Goal: Task Accomplishment & Management: Complete application form

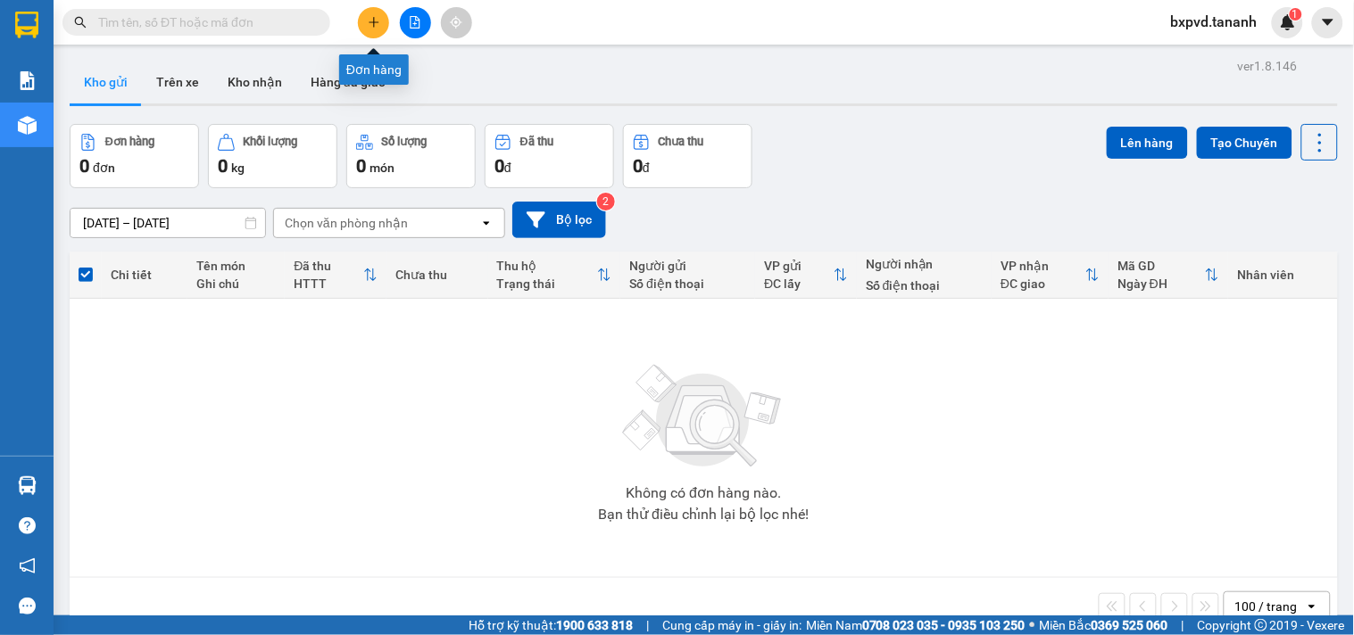
click at [378, 12] on button at bounding box center [373, 22] width 31 height 31
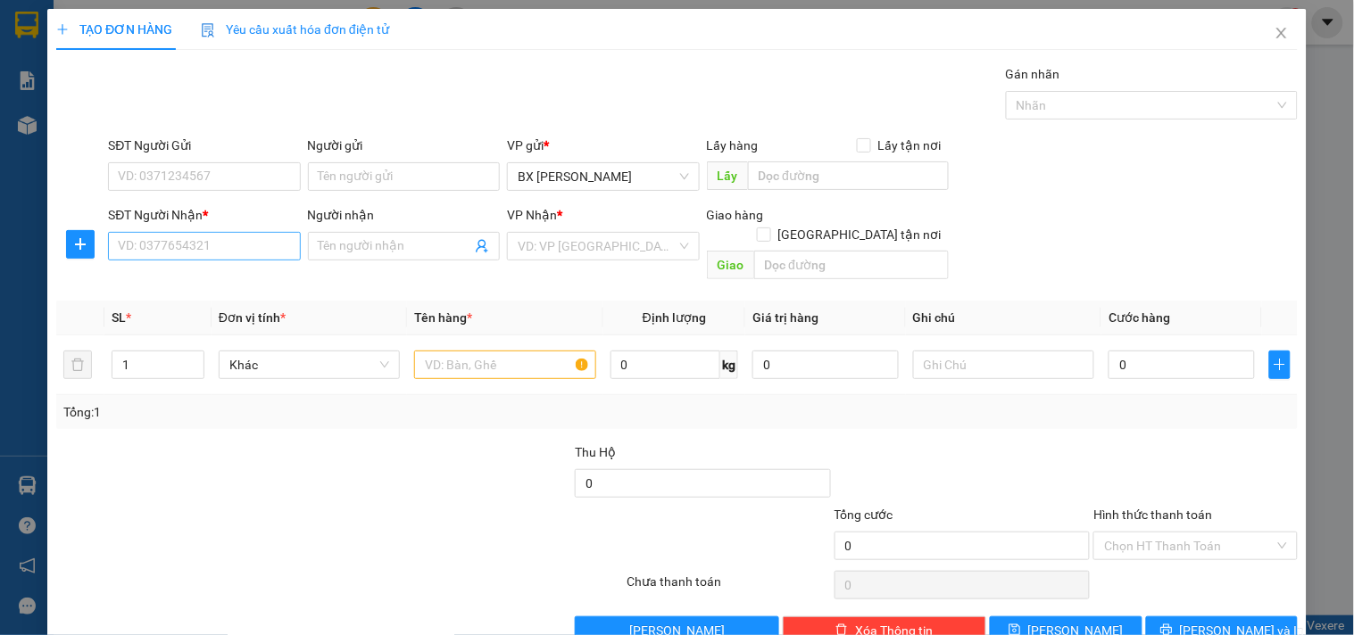
drag, startPoint x: 145, startPoint y: 269, endPoint x: 170, endPoint y: 233, distance: 43.6
click at [146, 268] on div "Transit Pickup Surcharge Ids Transit Deliver Surcharge Ids Transit Deliver Surc…" at bounding box center [676, 354] width 1241 height 581
click at [170, 233] on input "SĐT Người Nhận *" at bounding box center [204, 246] width 192 height 29
click at [172, 278] on div "0393935881" at bounding box center [202, 282] width 169 height 20
type input "0393935881"
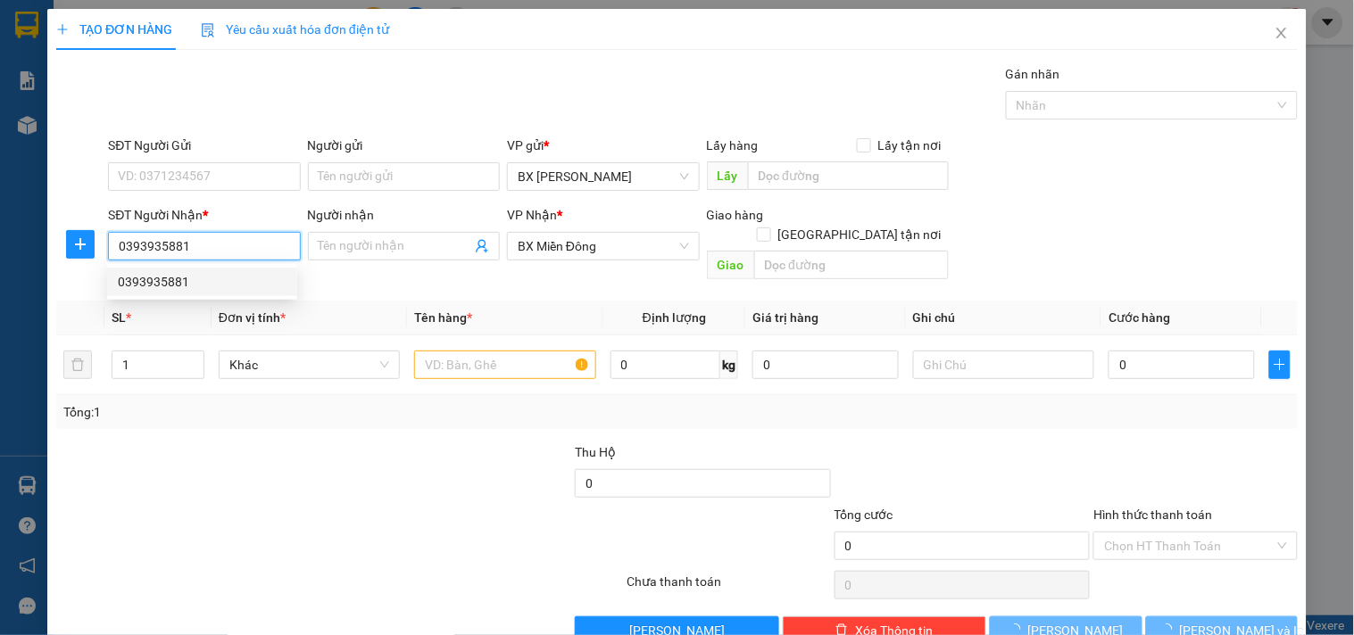
type input "50.000"
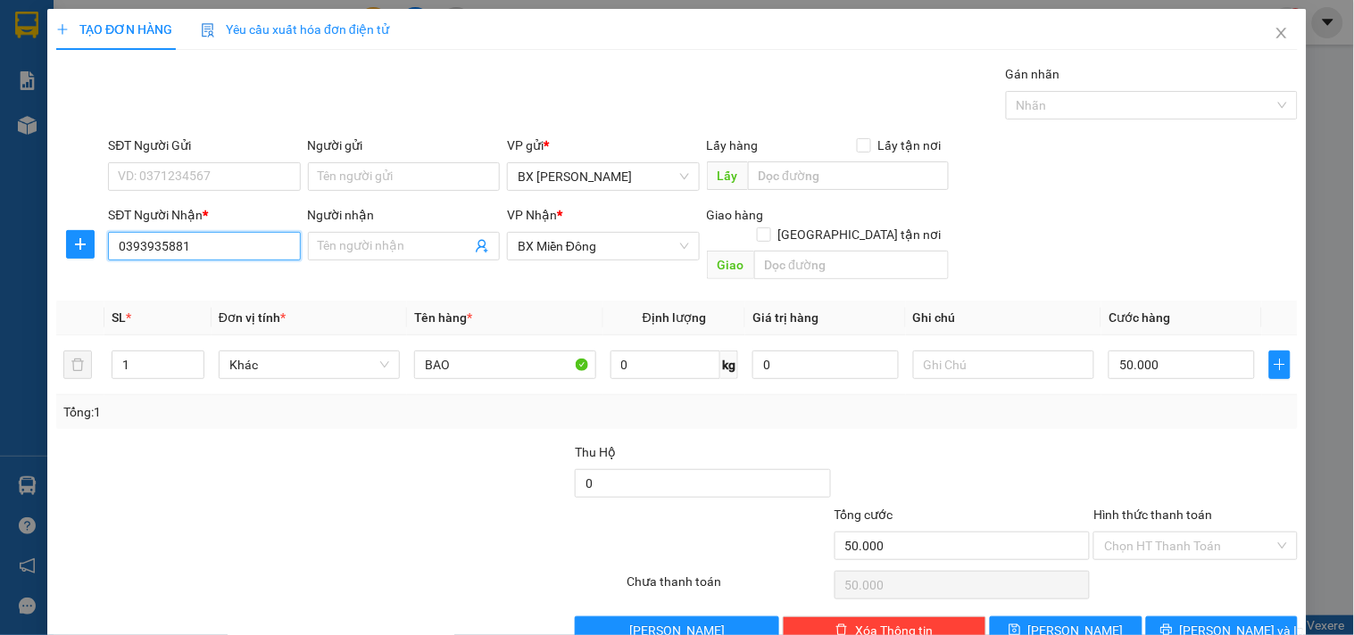
type input "0393935881"
click at [1148, 508] on label "Hình thức thanh toán" at bounding box center [1152, 515] width 119 height 14
click at [1148, 533] on input "Hình thức thanh toán" at bounding box center [1189, 546] width 170 height 27
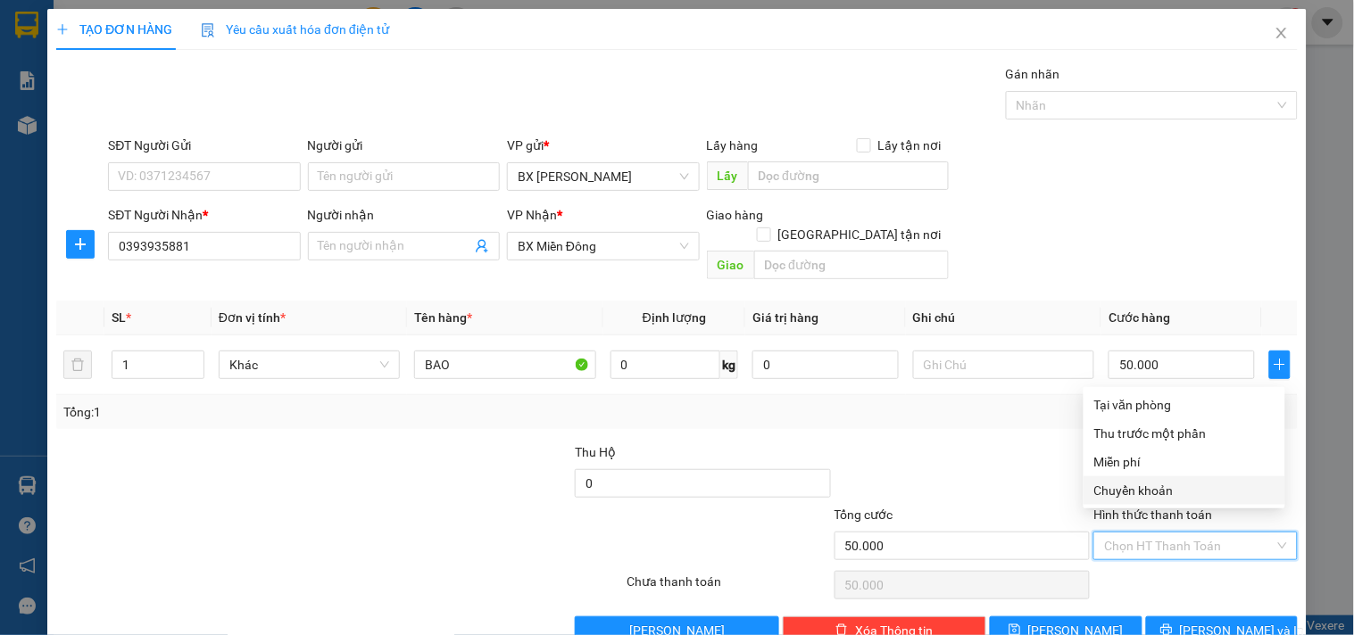
click at [1147, 505] on div "Transit Pickup Surcharge Ids Transit Deliver Surcharge Ids Transit Deliver Surc…" at bounding box center [676, 354] width 1241 height 581
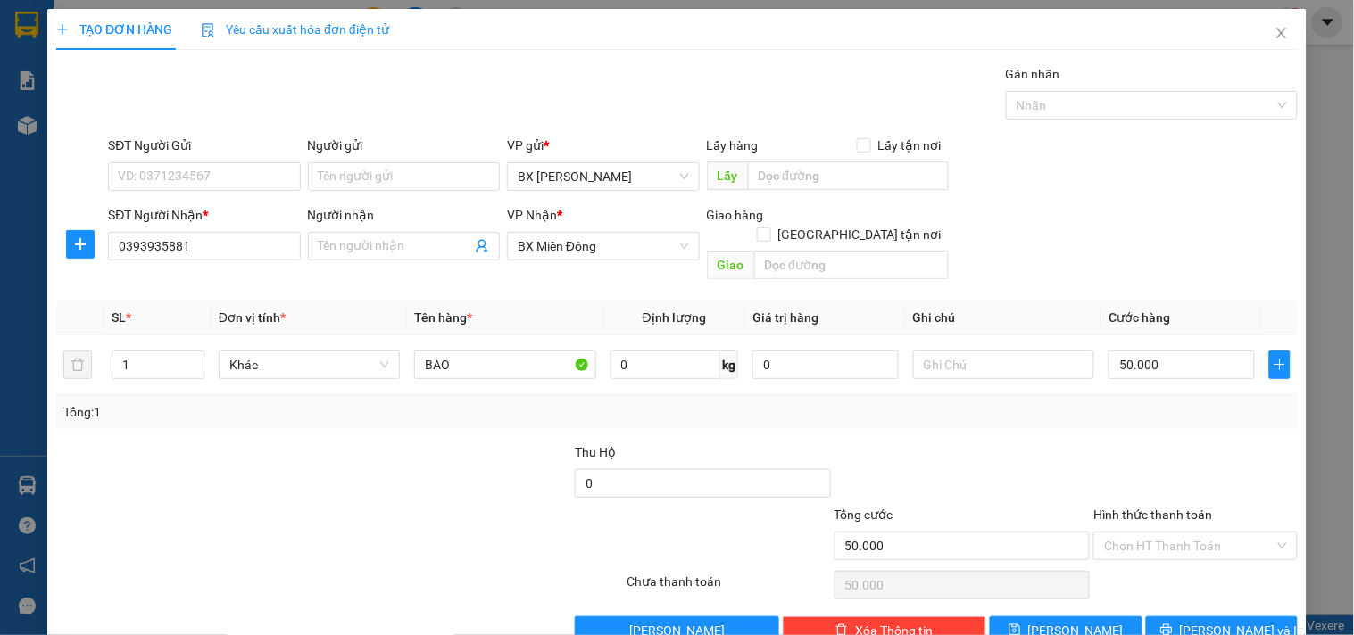
click at [1147, 508] on label "Hình thức thanh toán" at bounding box center [1152, 515] width 119 height 14
click at [1147, 533] on input "Hình thức thanh toán" at bounding box center [1189, 546] width 170 height 27
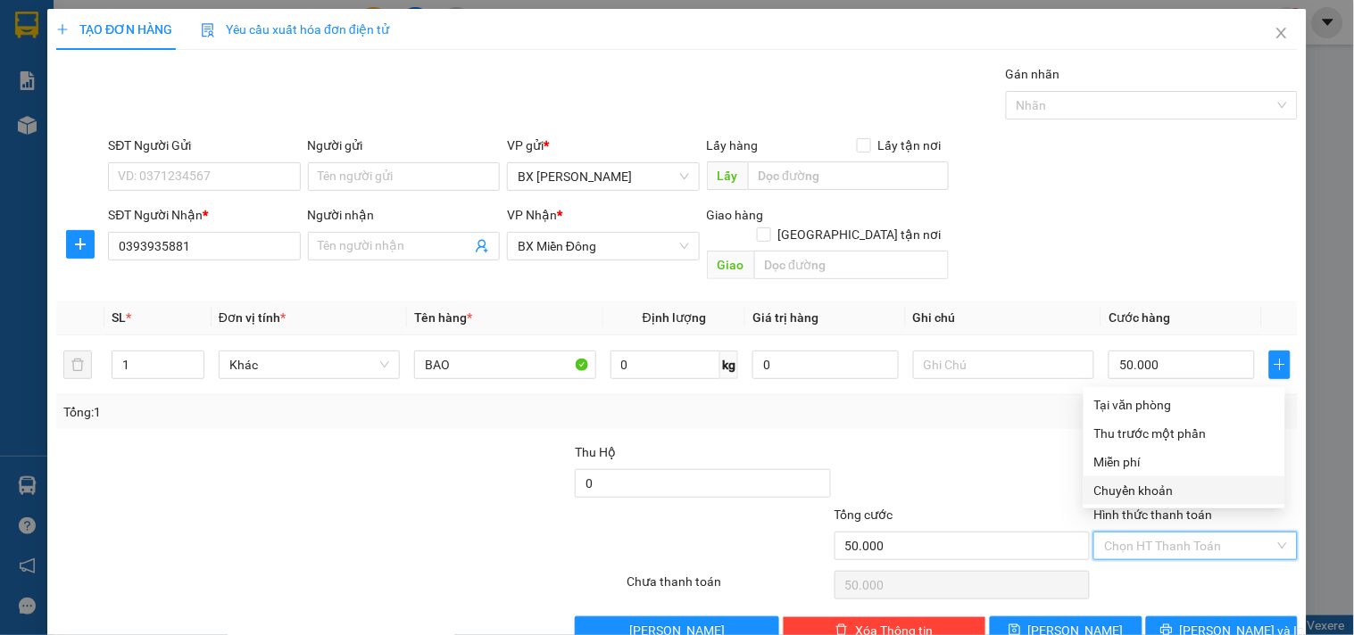
click at [1150, 532] on div "Chọn HT Thanh Toán" at bounding box center [1194, 546] width 203 height 29
click at [1149, 407] on div "Tại văn phòng" at bounding box center [1184, 405] width 180 height 20
type input "0"
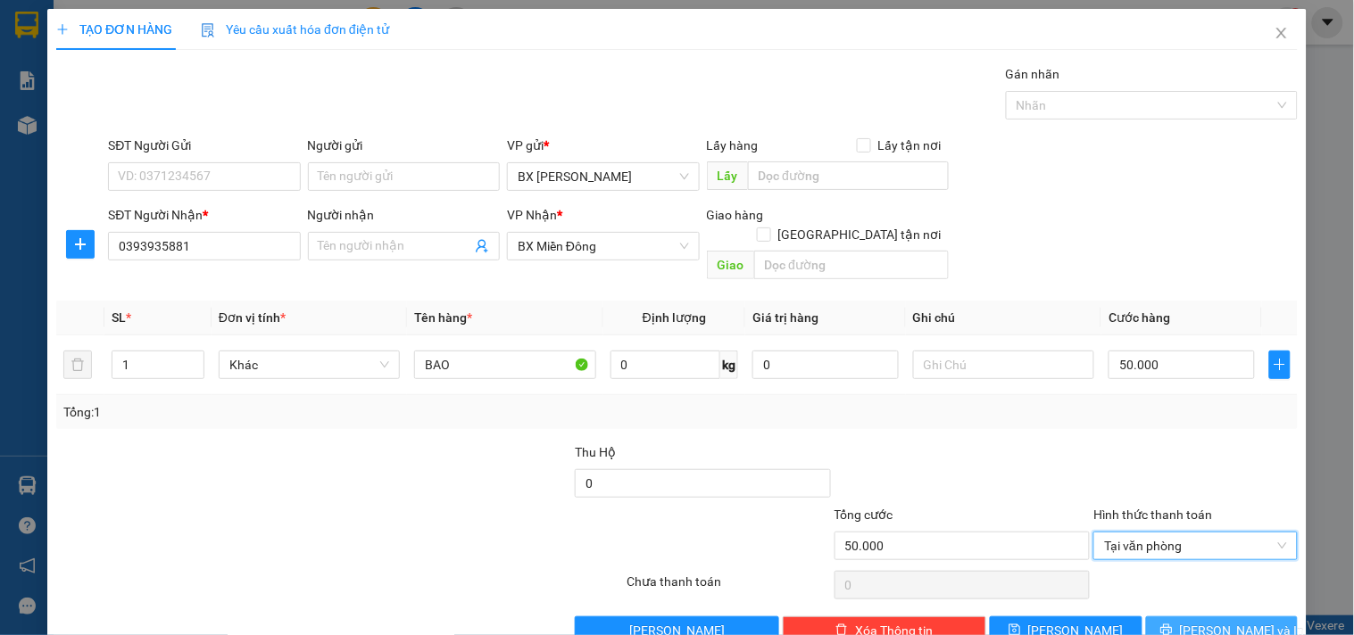
click at [1216, 621] on span "Lưu và In" at bounding box center [1242, 631] width 125 height 20
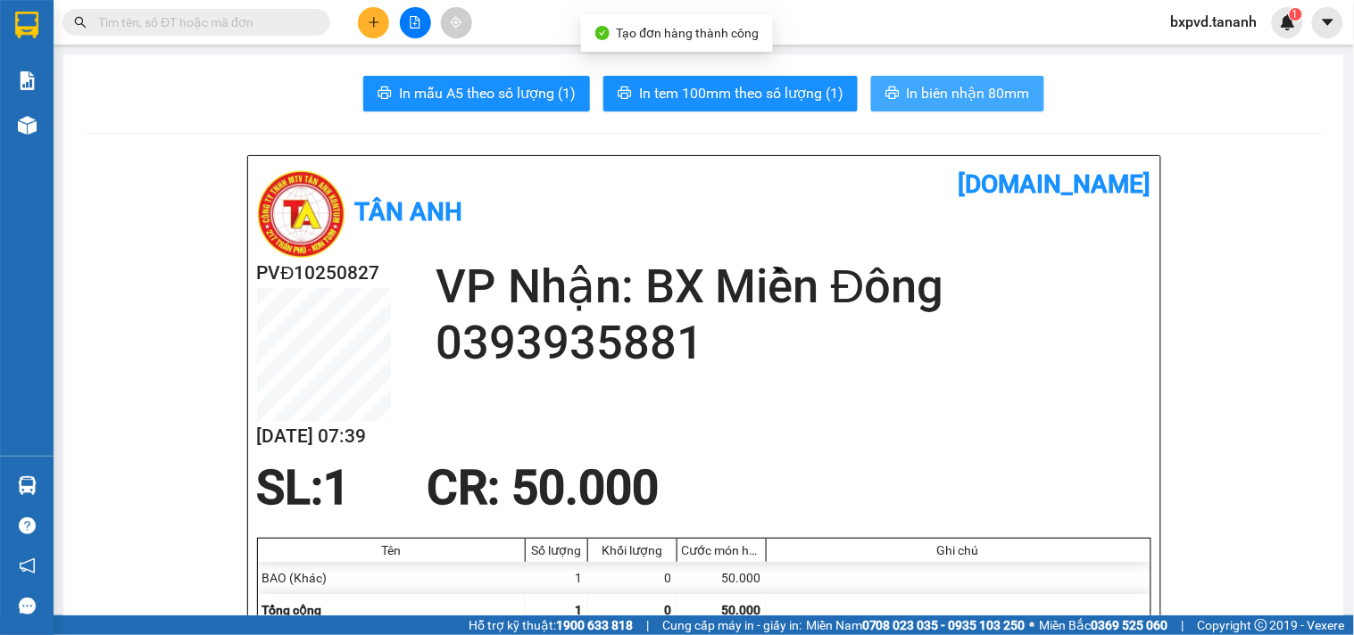
click at [908, 76] on button "In biên nhận 80mm" at bounding box center [957, 94] width 173 height 36
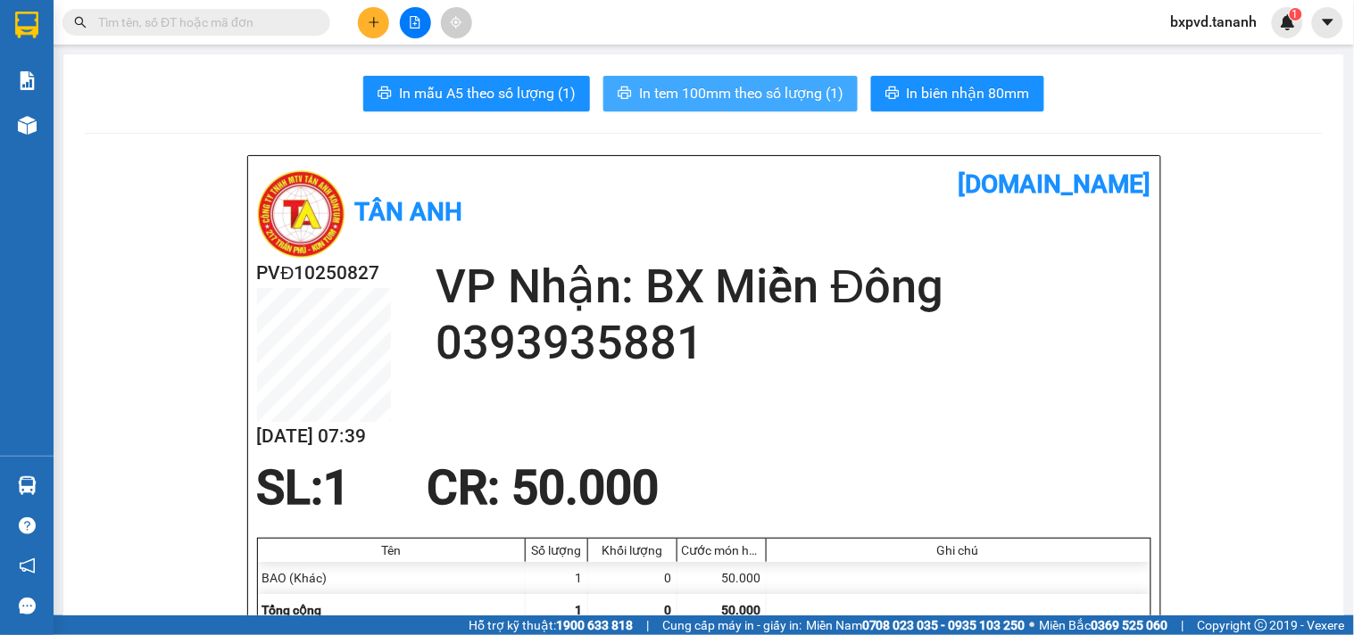
click at [794, 94] on span "In tem 100mm theo số lượng (1)" at bounding box center [741, 93] width 204 height 22
click at [159, 21] on input "text" at bounding box center [203, 22] width 211 height 20
type input "a"
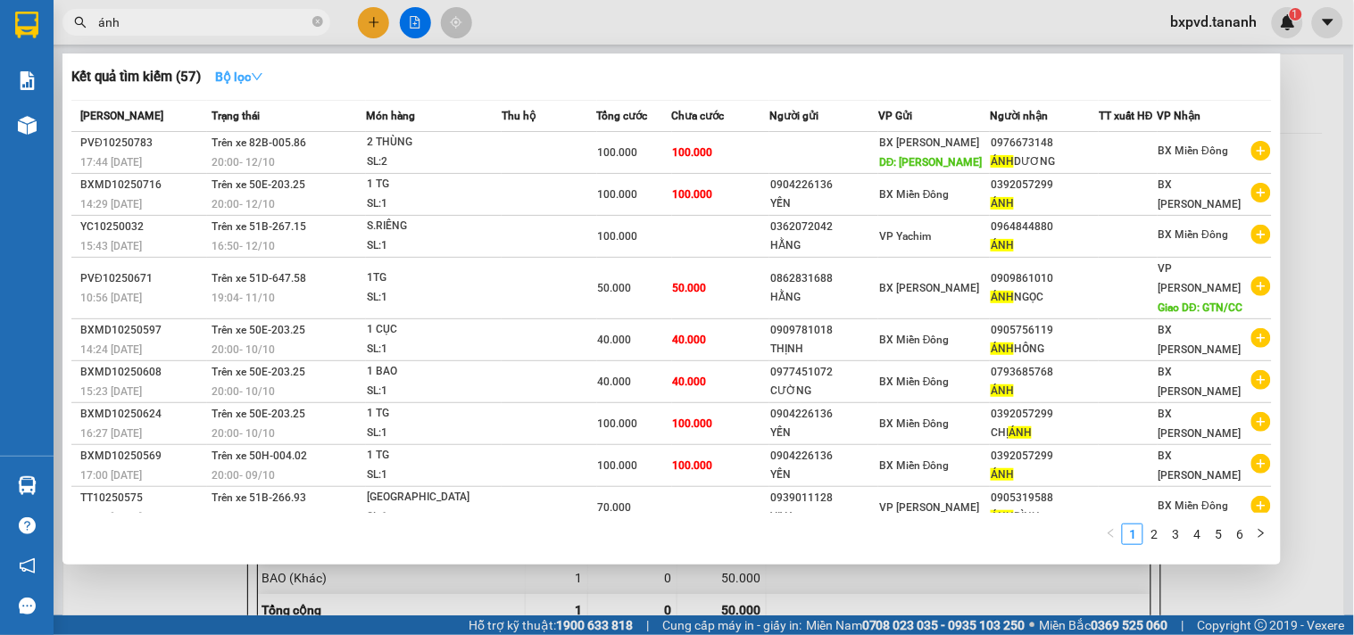
type input "ánh"
click at [253, 65] on button "Bộ lọc" at bounding box center [239, 76] width 77 height 29
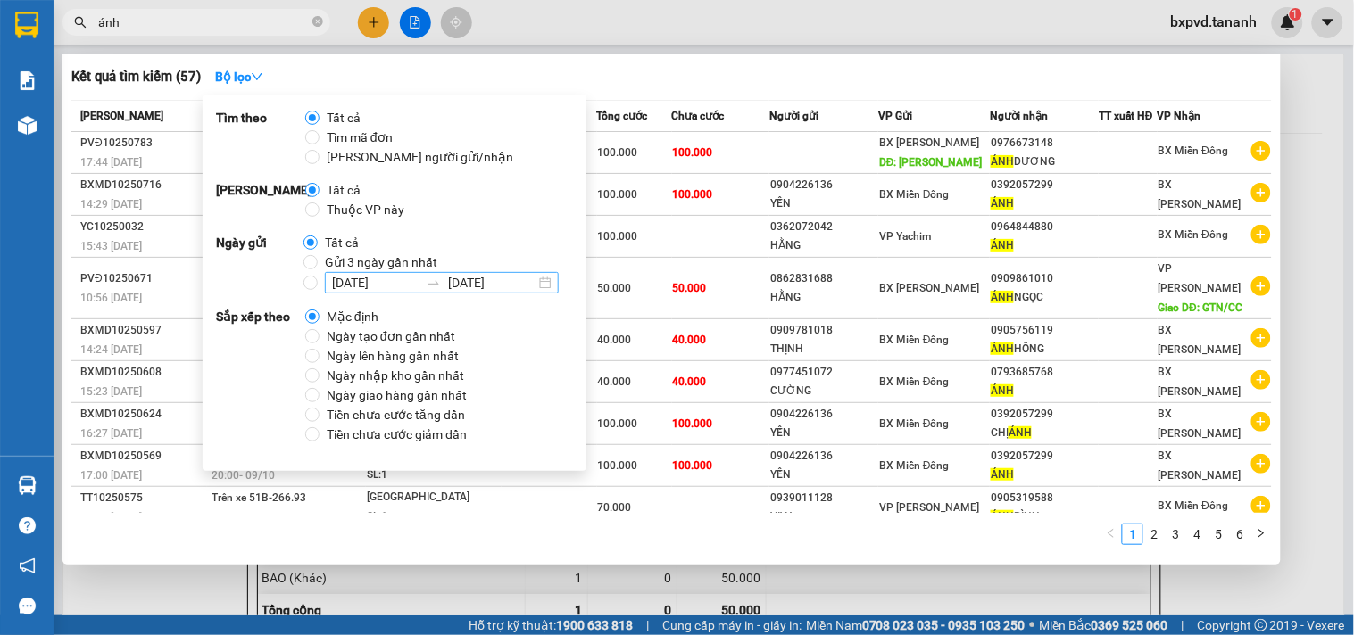
click at [367, 281] on input "03/10/2025" at bounding box center [375, 283] width 87 height 20
click at [319, 264] on span "Gửi 3 ngày gần nhất" at bounding box center [381, 263] width 127 height 20
click at [318, 264] on input "Gửi 3 ngày gần nhất" at bounding box center [310, 262] width 14 height 14
radio input "true"
radio input "false"
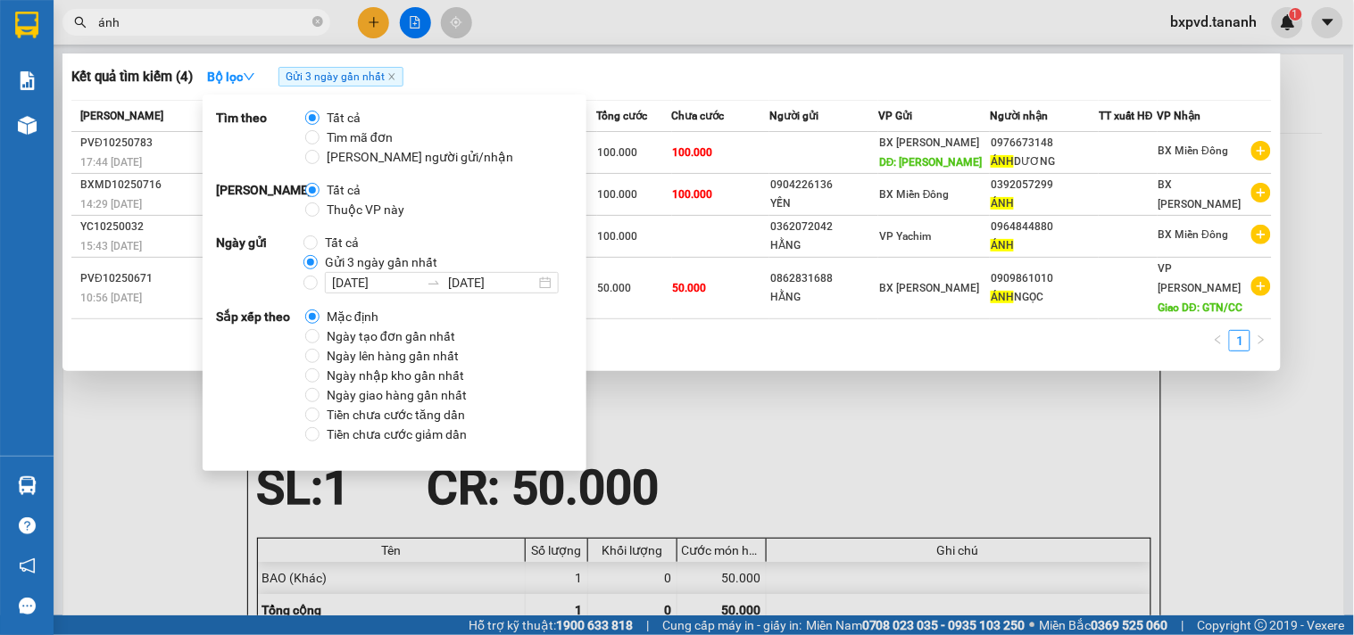
click at [872, 339] on div "1" at bounding box center [671, 346] width 1200 height 32
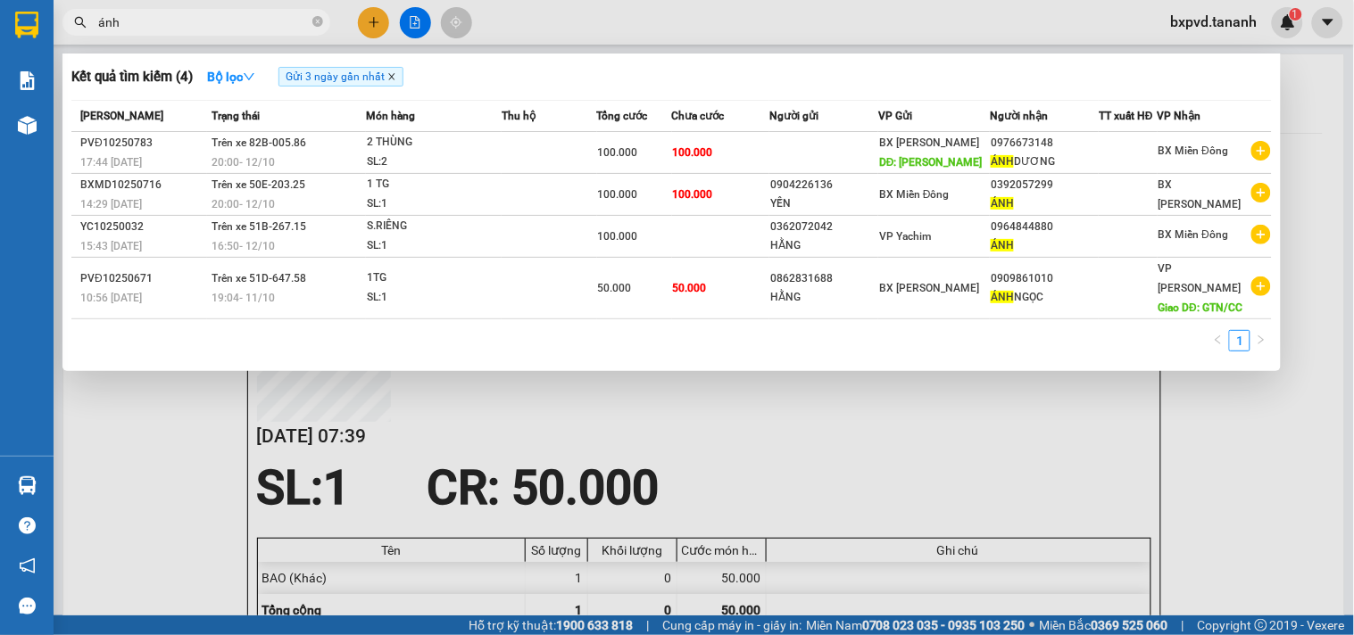
click at [394, 74] on icon "close" at bounding box center [391, 77] width 6 height 6
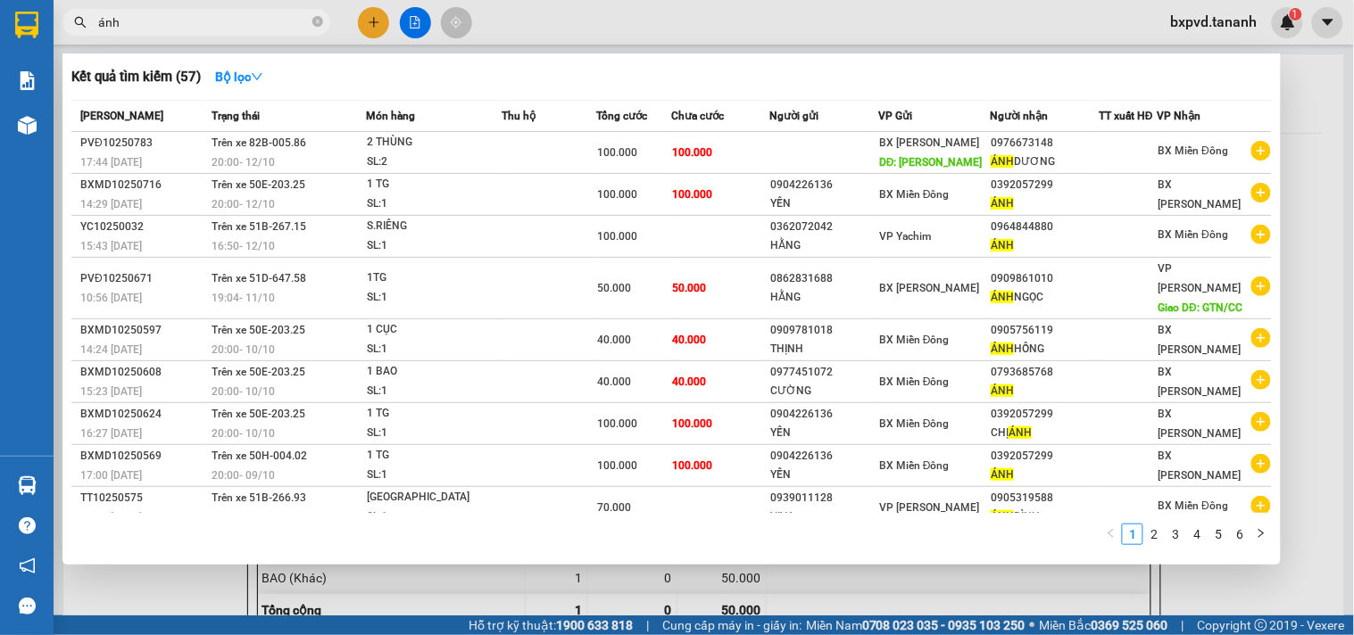
drag, startPoint x: 150, startPoint y: 25, endPoint x: 0, endPoint y: 60, distance: 153.9
click at [0, 60] on section "Kết quả tìm kiếm ( 57 ) Bộ lọc Mã ĐH Trạng thái Món hàng Thu hộ Tổng cước Chưa …" at bounding box center [677, 317] width 1354 height 635
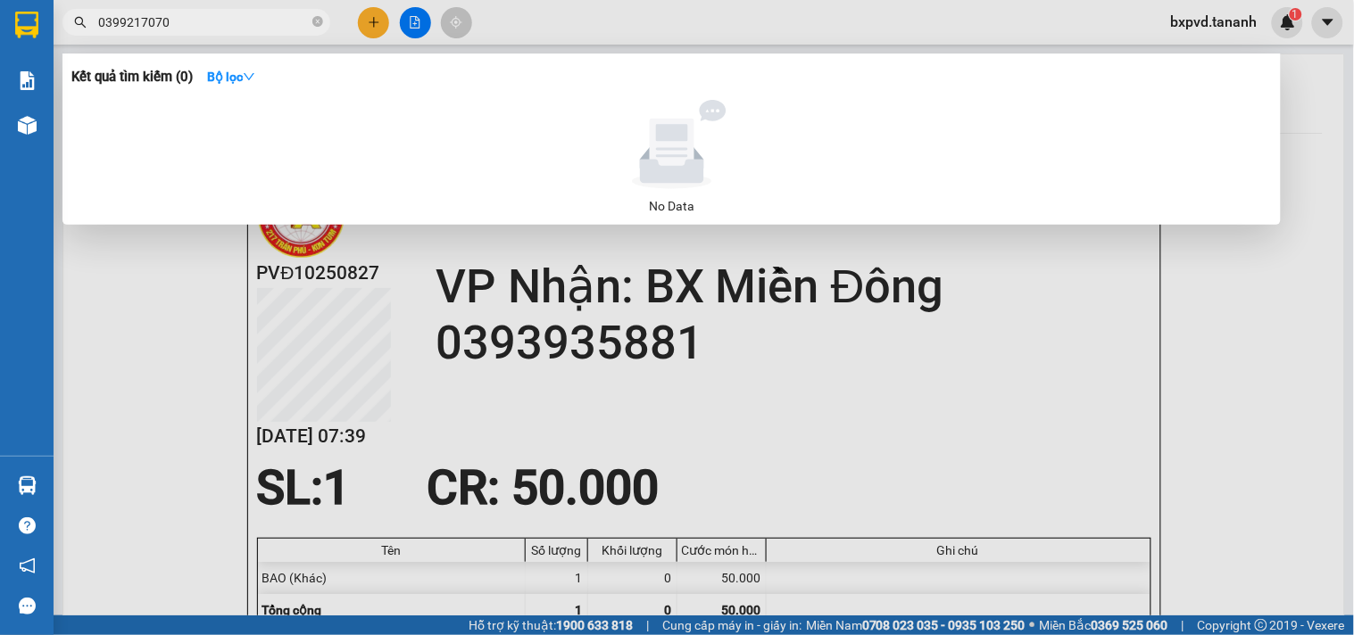
type input "0399217070"
click at [306, 27] on input "0399217070" at bounding box center [203, 22] width 211 height 20
click at [328, 24] on span "0399217070" at bounding box center [196, 22] width 268 height 27
click at [307, 24] on input "0399217070" at bounding box center [203, 22] width 211 height 20
click at [308, 24] on input "0399217070" at bounding box center [203, 22] width 211 height 20
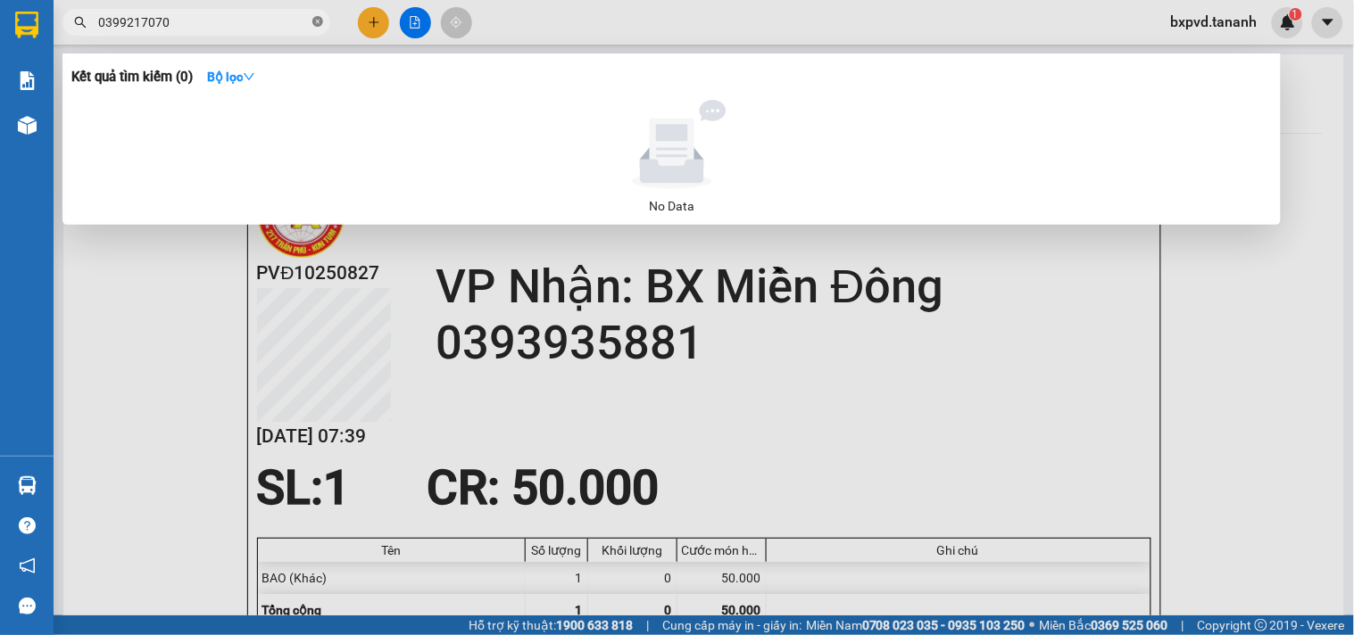
click at [316, 24] on icon "close-circle" at bounding box center [317, 21] width 11 height 11
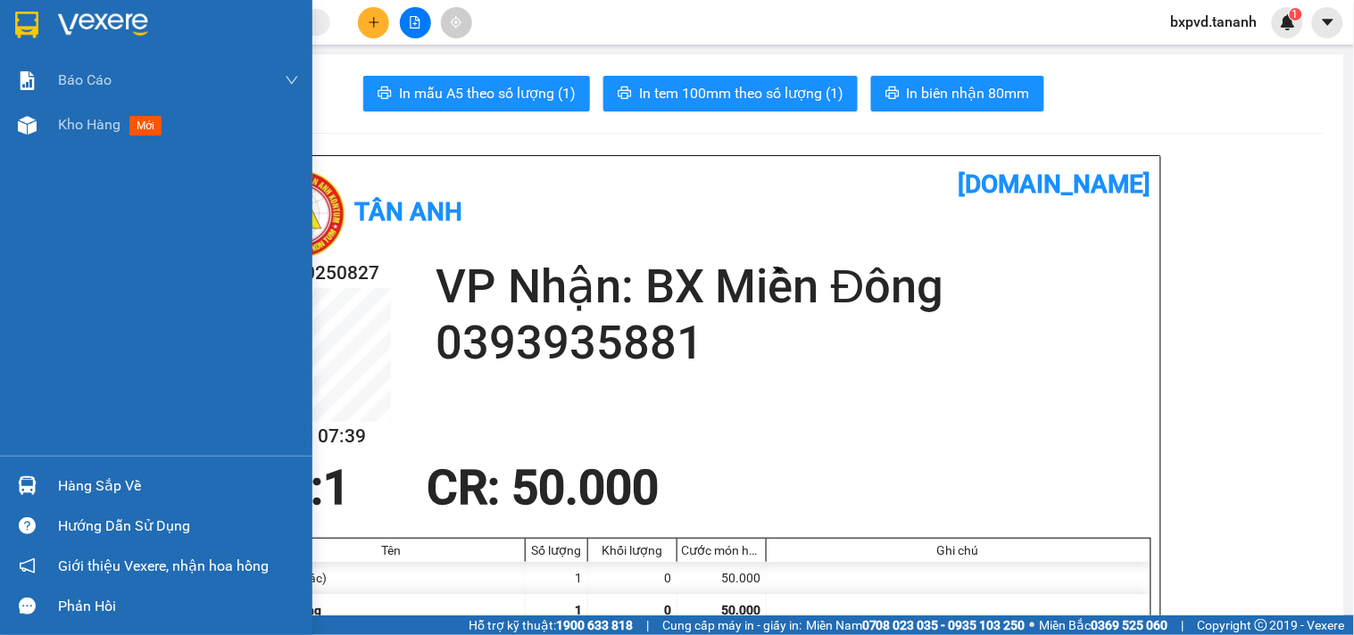
click at [0, 47] on div at bounding box center [156, 29] width 312 height 58
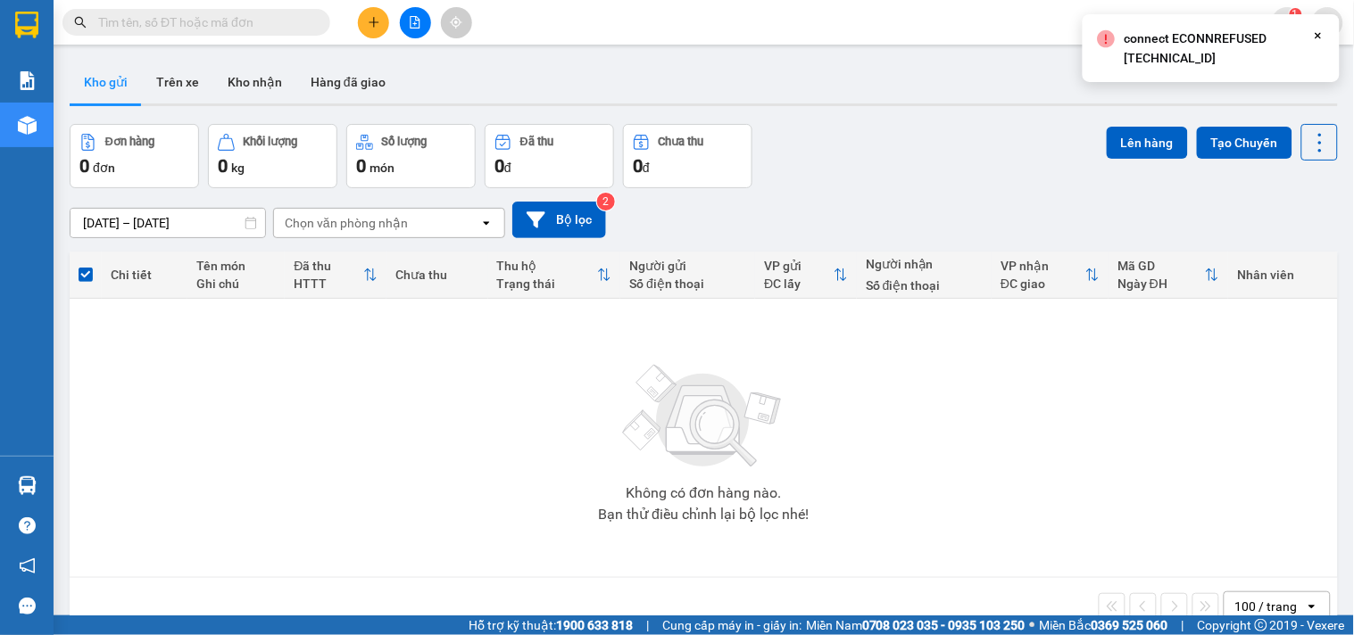
click at [1316, 34] on icon "Close" at bounding box center [1318, 36] width 14 height 14
